Goal: Find specific page/section: Find specific page/section

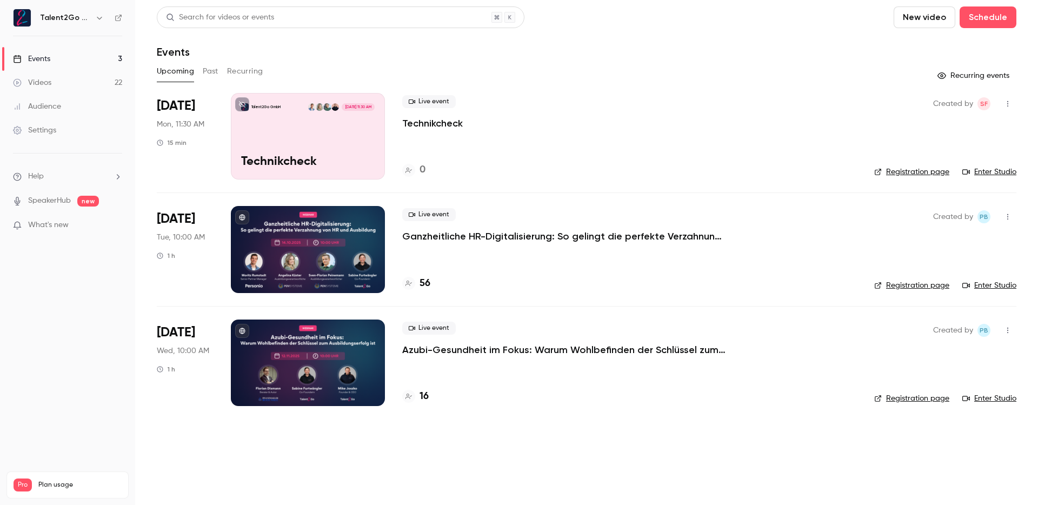
click at [757, 168] on div "0" at bounding box center [629, 170] width 455 height 15
click at [428, 283] on h4 "56" at bounding box center [424, 283] width 11 height 15
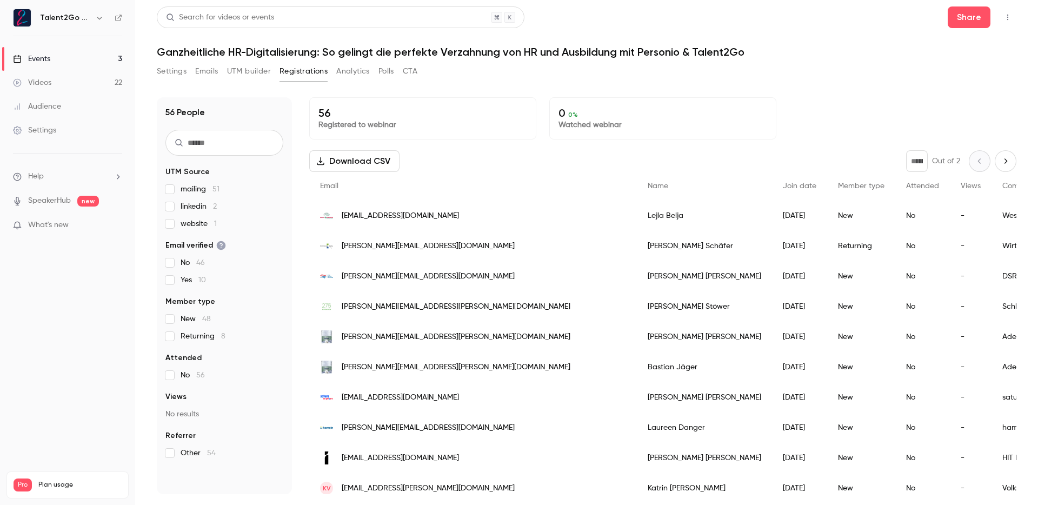
scroll to position [7, 0]
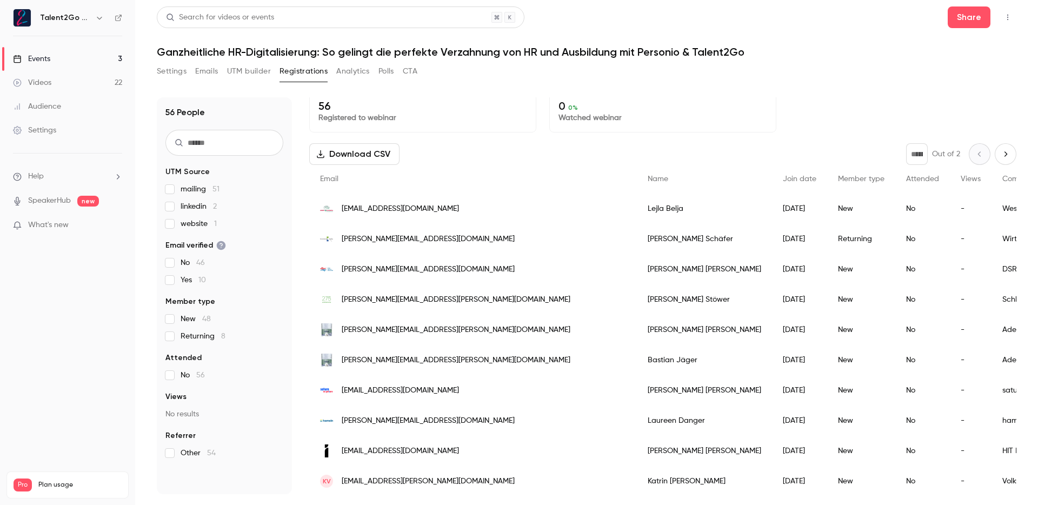
click at [875, 70] on div "Settings Emails UTM builder Registrations Analytics Polls CTA" at bounding box center [586, 74] width 859 height 22
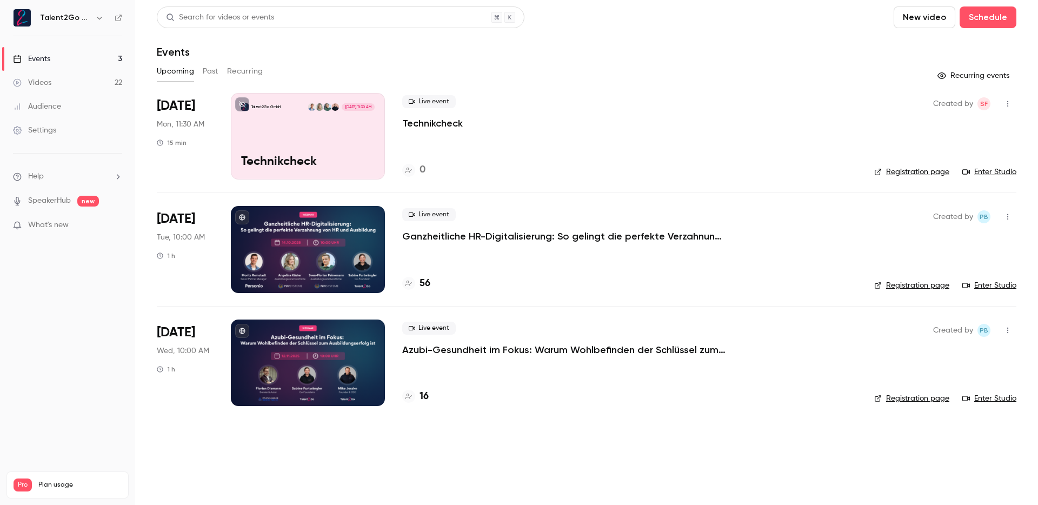
click at [446, 347] on p "Azubi-Gesundheit im Fokus: Warum Wohlbefinden der Schlüssel zum Ausbildungserfo…" at bounding box center [564, 349] width 324 height 13
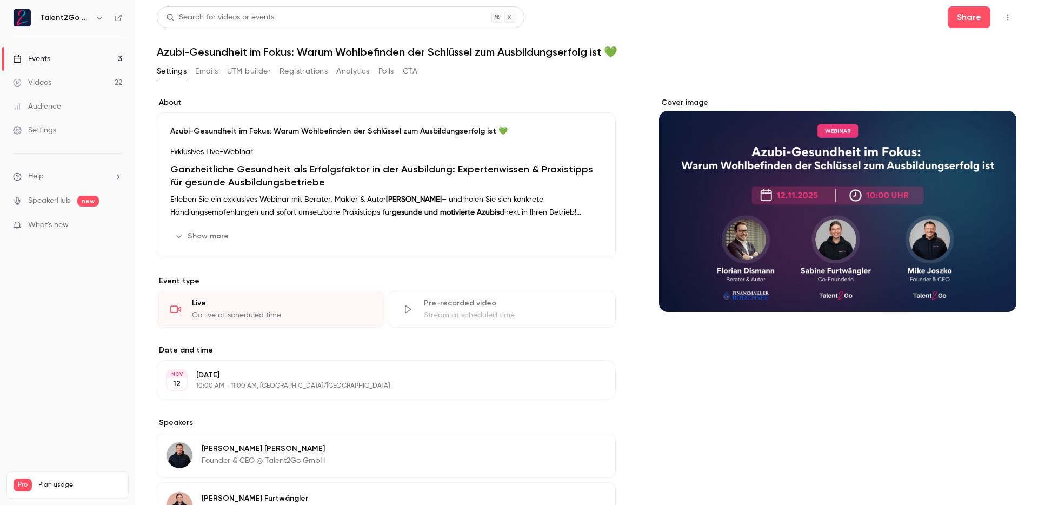
click at [79, 224] on p "What's new" at bounding box center [59, 224] width 92 height 11
